Goal: Communication & Community: Answer question/provide support

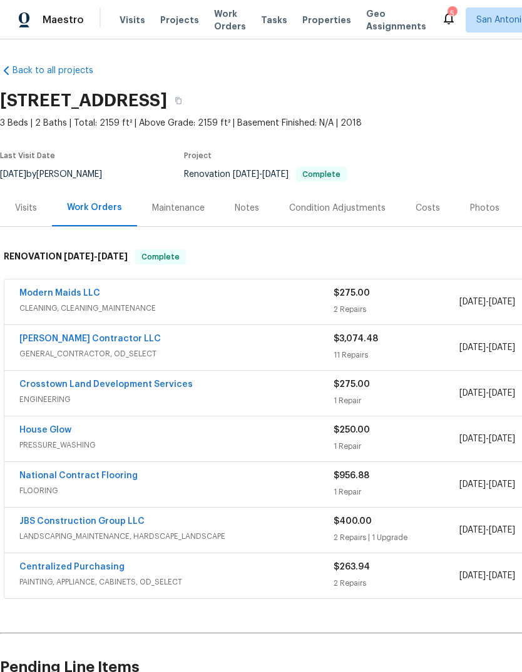
click at [76, 294] on link "Modern Maids LLC" at bounding box center [59, 293] width 81 height 9
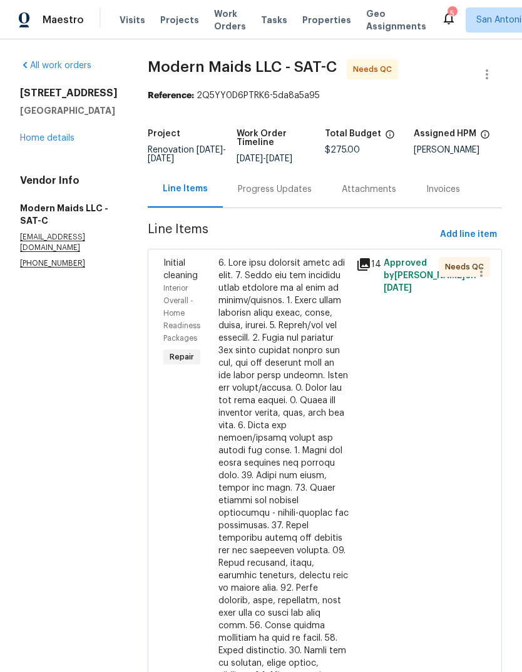
click at [285, 192] on div "Progress Updates" at bounding box center [275, 189] width 74 height 13
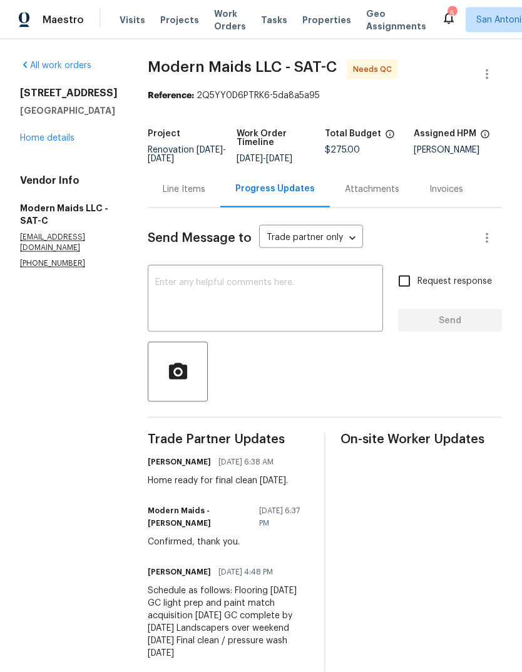
scroll to position [23, 0]
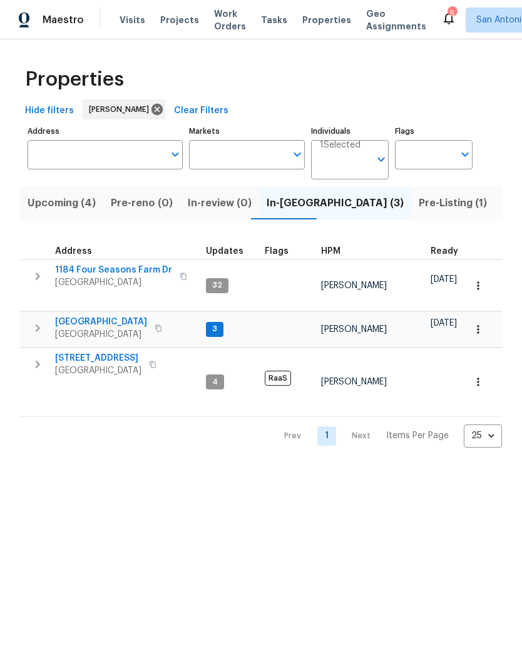
click at [92, 279] on span "[GEOGRAPHIC_DATA]" at bounding box center [113, 282] width 117 height 13
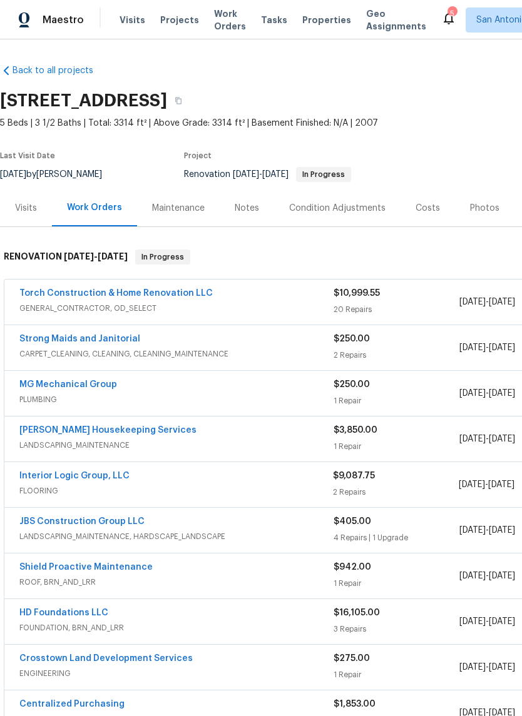
click at [250, 209] on div "Notes" at bounding box center [247, 208] width 24 height 13
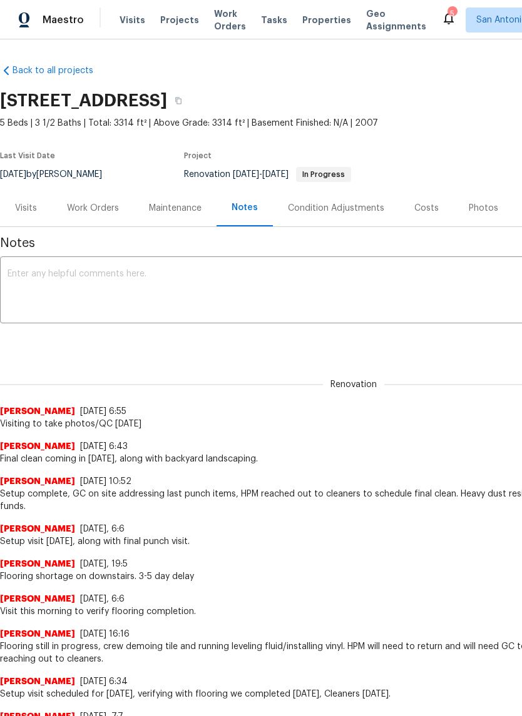
click at [94, 208] on div "Work Orders" at bounding box center [93, 208] width 52 height 13
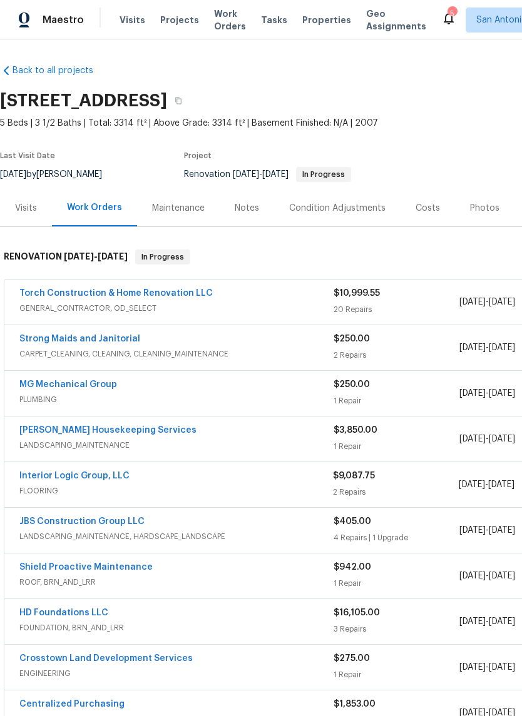
click at [83, 335] on link "Strong Maids and Janitorial" at bounding box center [79, 339] width 121 height 9
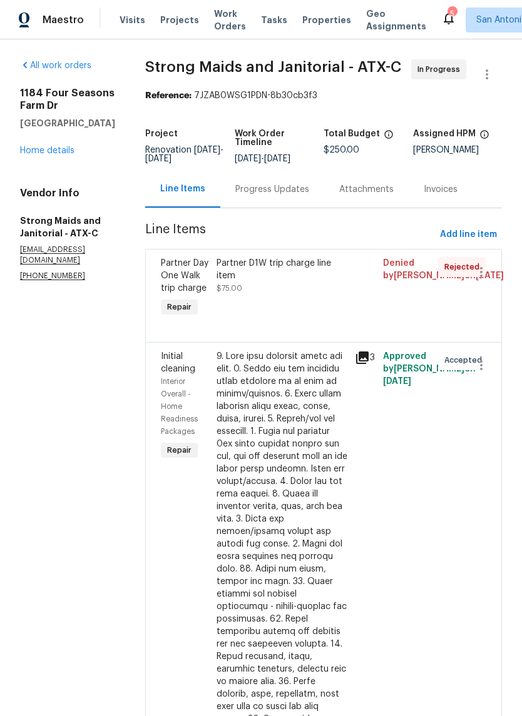
click at [263, 190] on div "Progress Updates" at bounding box center [272, 189] width 74 height 13
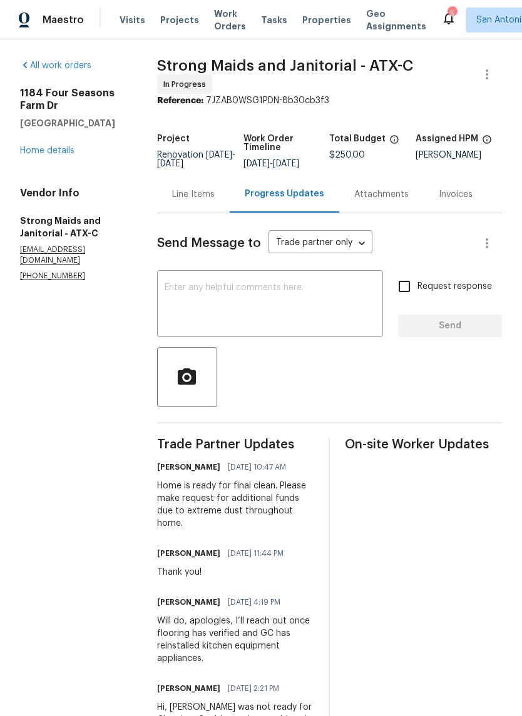
click at [277, 290] on textarea at bounding box center [269, 305] width 211 height 44
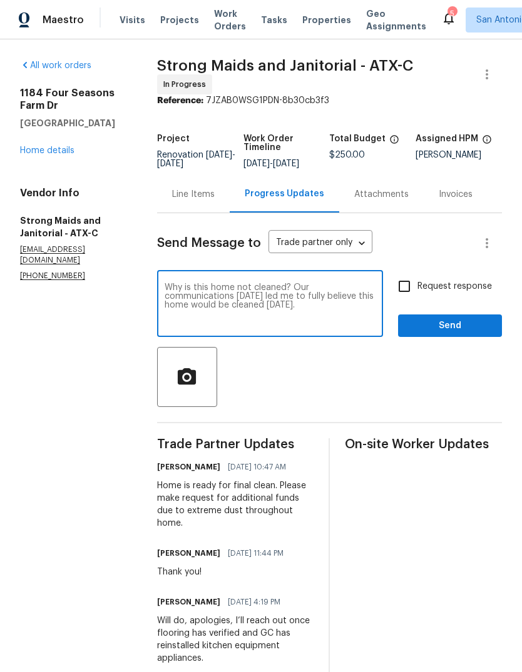
type textarea "Why is this home not cleaned? Our communications on Monday led me to fully beli…"
click at [455, 331] on span "Send" at bounding box center [450, 326] width 84 height 16
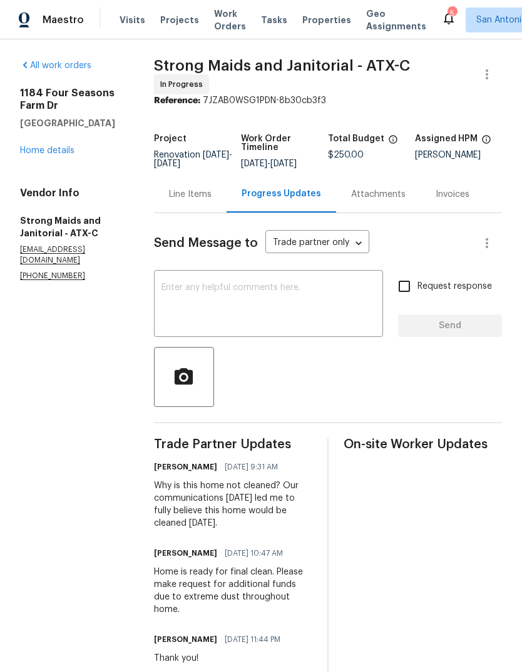
click at [37, 154] on link "Home details" at bounding box center [47, 150] width 54 height 9
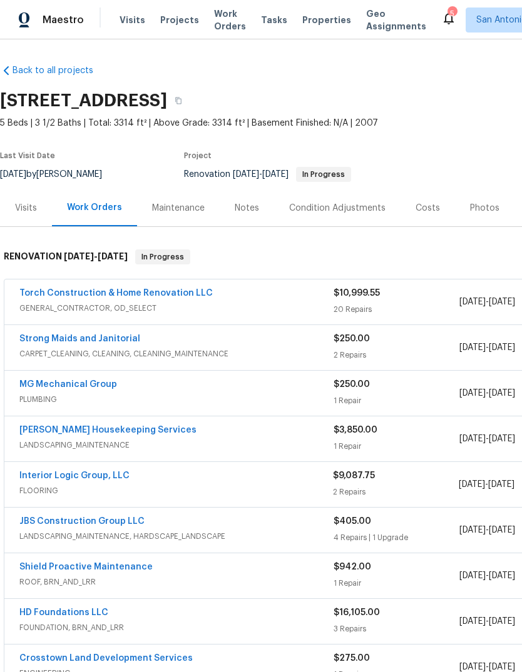
click at [244, 200] on div "Notes" at bounding box center [247, 208] width 54 height 37
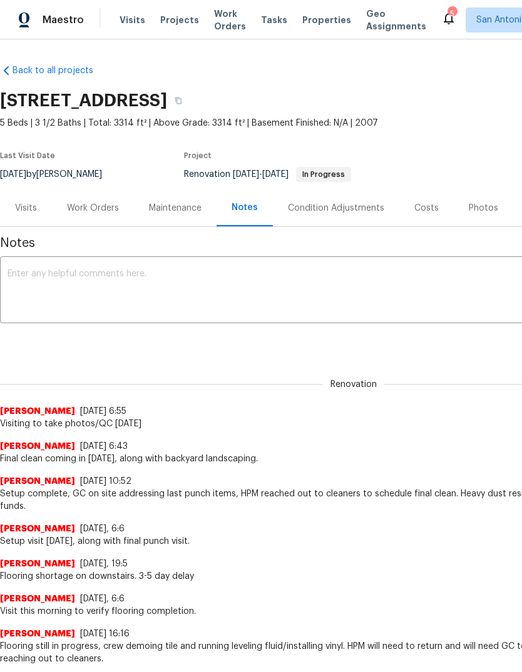
click at [255, 278] on textarea at bounding box center [354, 292] width 692 height 44
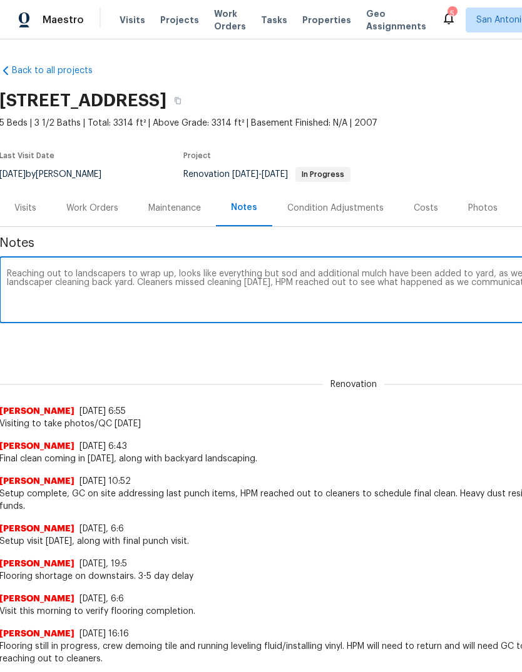
scroll to position [0, 185]
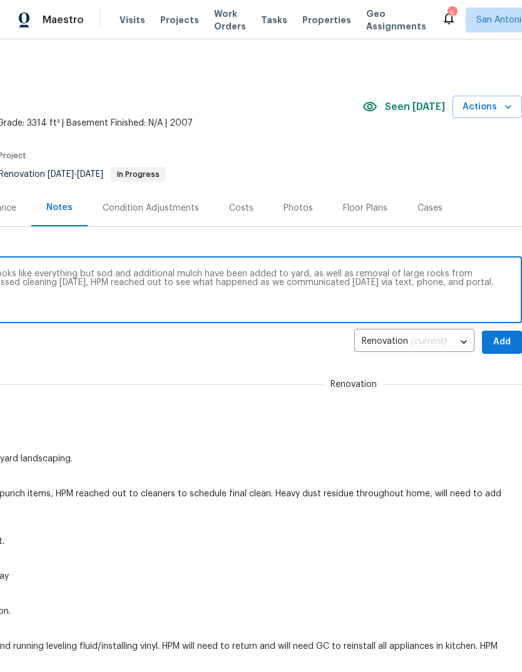
type textarea "Reaching out to landscapers to wrap up, looks like everything but sod and addit…"
click at [503, 340] on span "Add" at bounding box center [502, 343] width 20 height 16
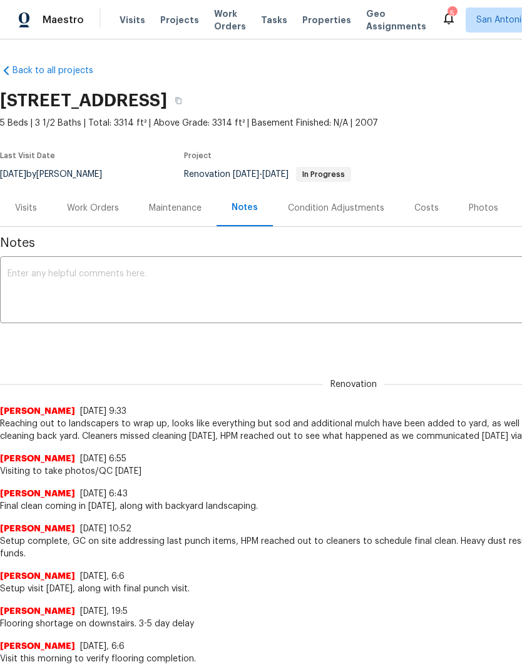
scroll to position [0, 0]
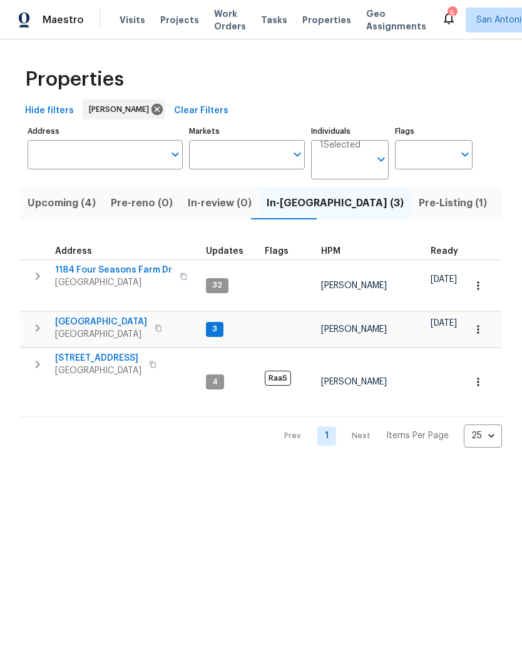
click at [81, 316] on span "124 Blossom Valley Strm" at bounding box center [101, 322] width 92 height 13
click at [121, 269] on span "1184 Four Seasons Farm Dr" at bounding box center [113, 270] width 117 height 13
click at [142, 316] on span "124 Blossom Valley Strm" at bounding box center [101, 322] width 92 height 13
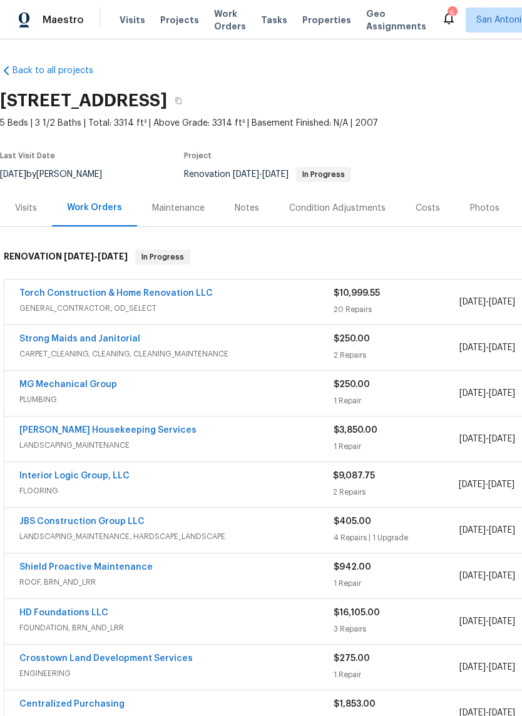
click at [112, 341] on link "Strong Maids and Janitorial" at bounding box center [79, 339] width 121 height 9
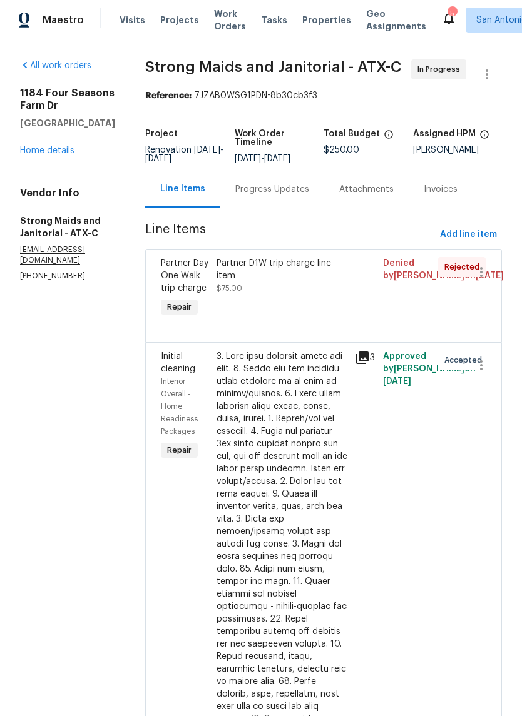
click at [56, 151] on link "Home details" at bounding box center [47, 150] width 54 height 9
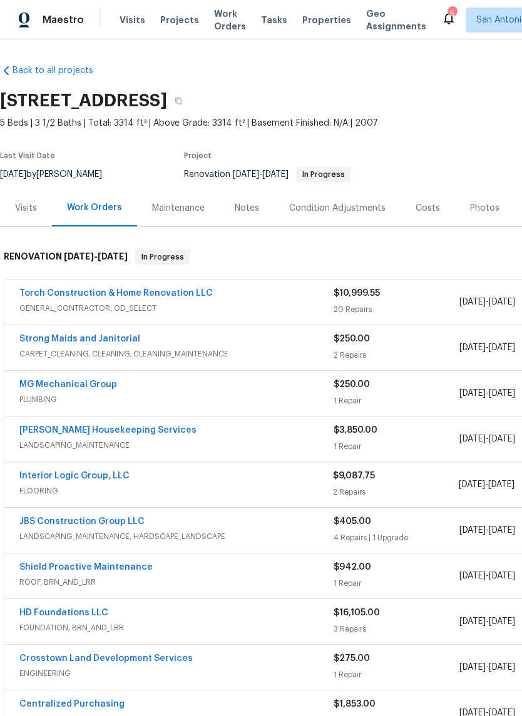
click at [252, 211] on div "Notes" at bounding box center [247, 208] width 24 height 13
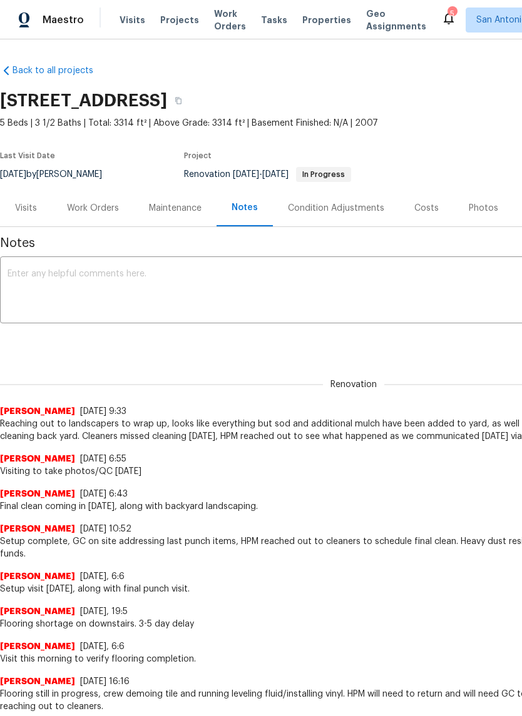
click at [283, 286] on textarea at bounding box center [354, 292] width 692 height 44
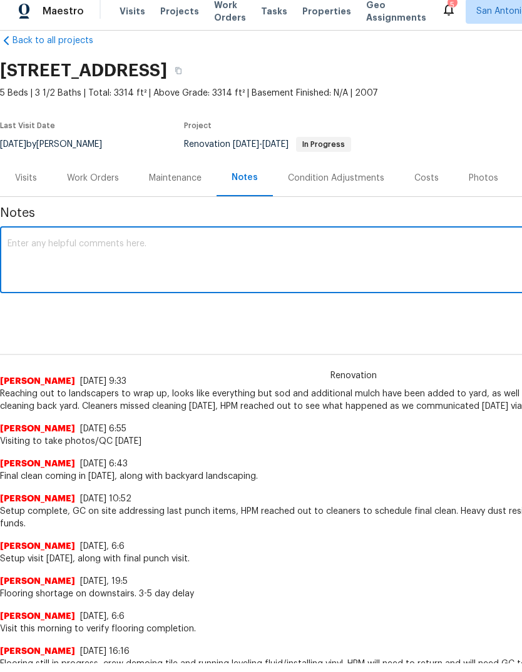
scroll to position [19, 0]
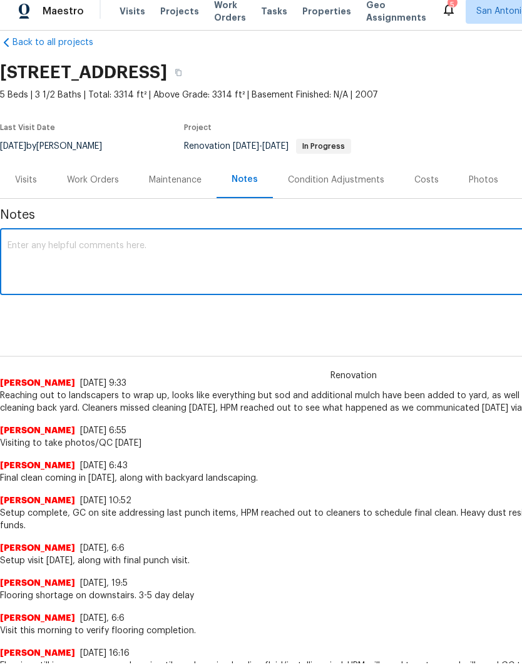
click at [90, 184] on div "Work Orders" at bounding box center [93, 189] width 52 height 13
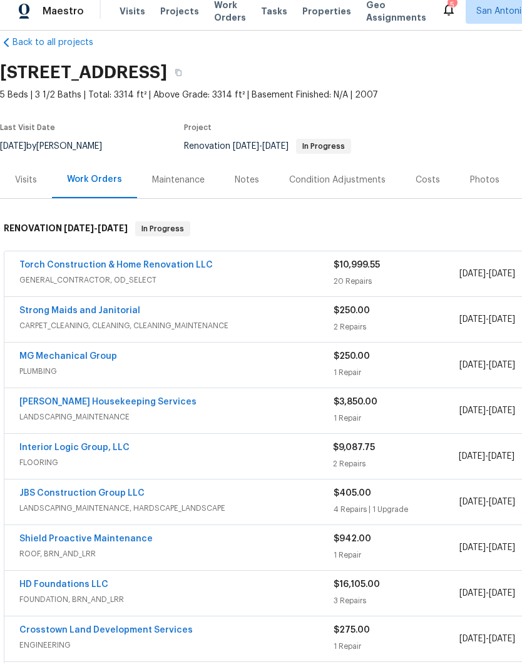
scroll to position [9, 0]
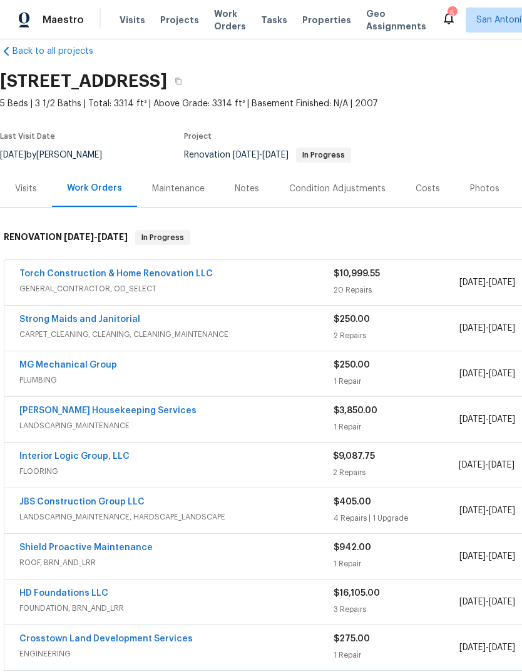
click at [179, 183] on div "Maintenance" at bounding box center [178, 189] width 53 height 13
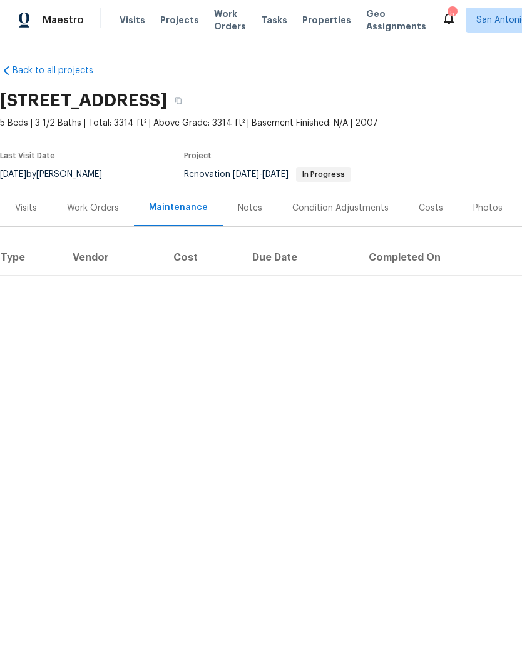
click at [241, 210] on div "Notes" at bounding box center [250, 208] width 24 height 13
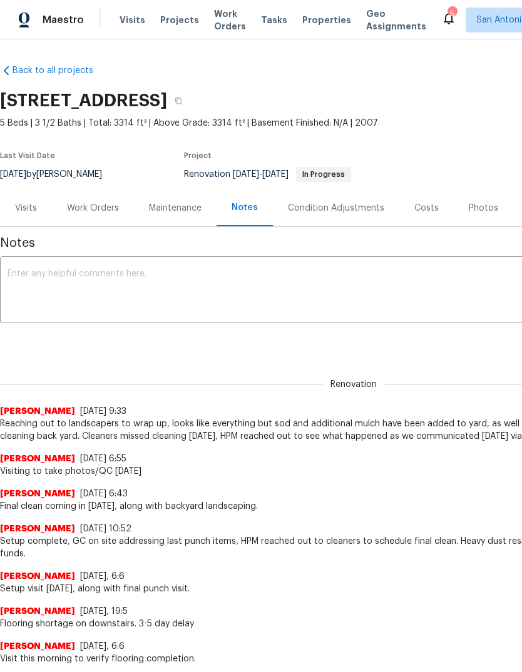
click at [93, 211] on div "Work Orders" at bounding box center [93, 208] width 52 height 13
